Goal: Task Accomplishment & Management: Manage account settings

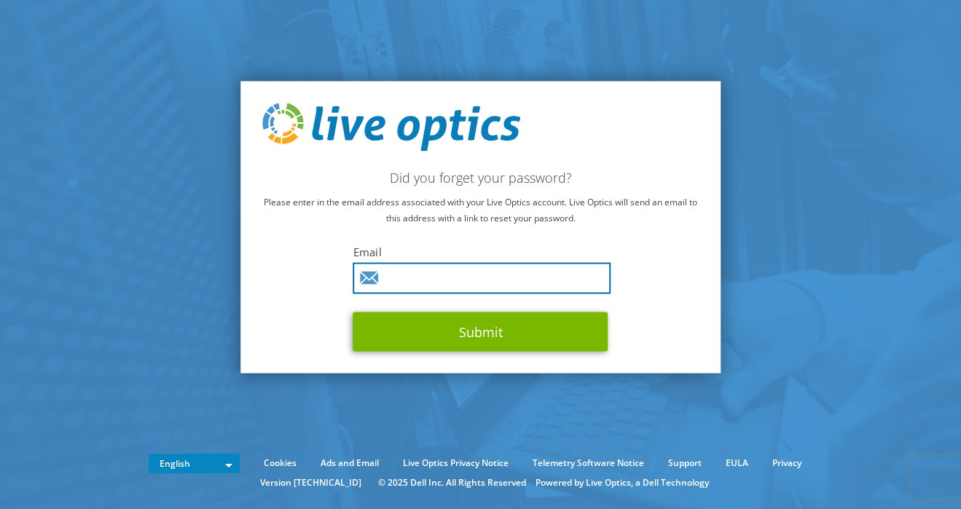
click at [411, 281] on input "text" at bounding box center [482, 277] width 258 height 31
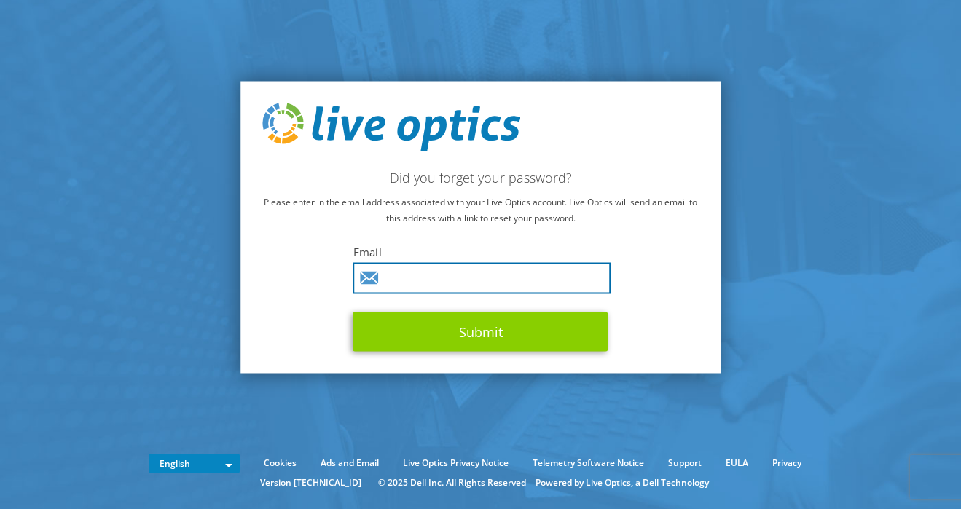
type input "[EMAIL_ADDRESS][PERSON_NAME][DOMAIN_NAME]"
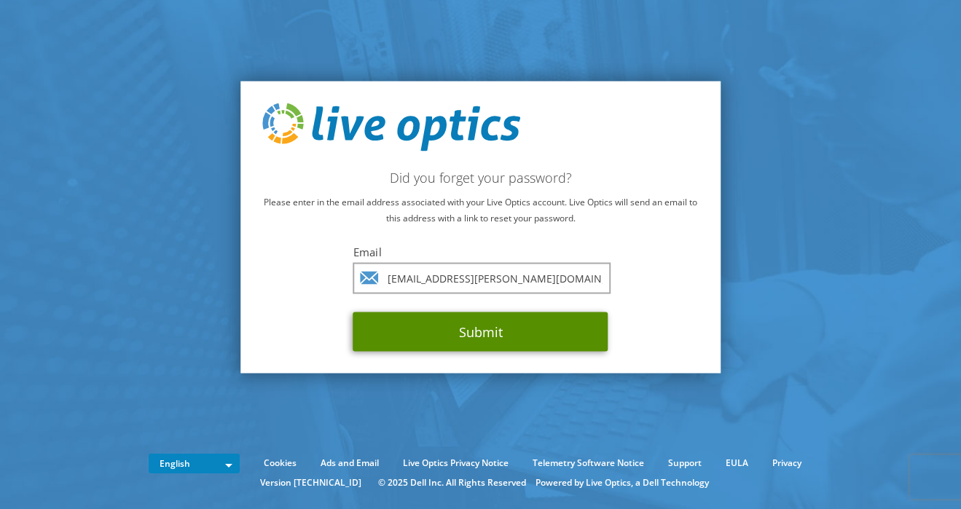
click at [407, 335] on button "Submit" at bounding box center [480, 331] width 255 height 39
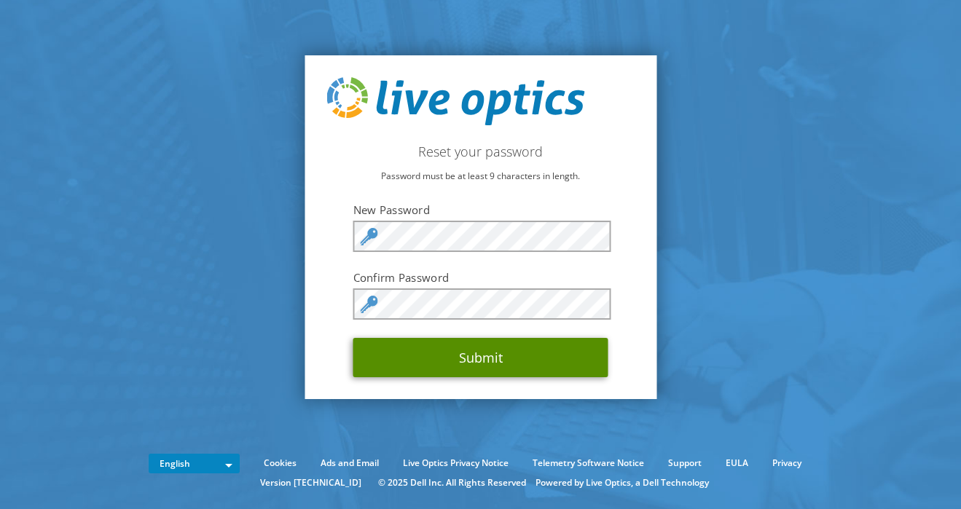
click at [592, 355] on button "Submit" at bounding box center [480, 357] width 255 height 39
